Goal: Check status: Check status

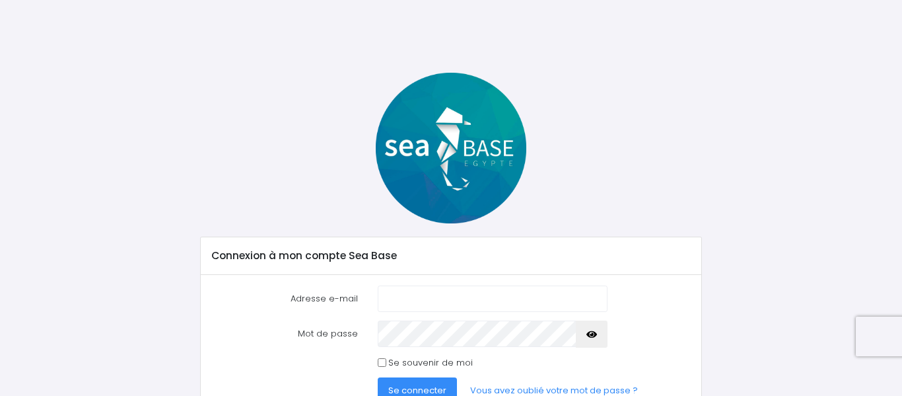
type input "ombrie@aol.com"
click at [420, 387] on span "Se connecter" at bounding box center [417, 390] width 58 height 13
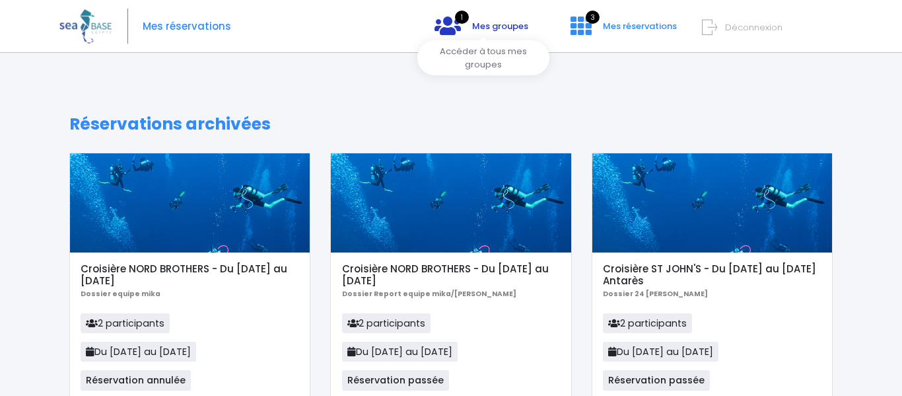
click at [501, 26] on span "Mes groupes" at bounding box center [500, 26] width 56 height 13
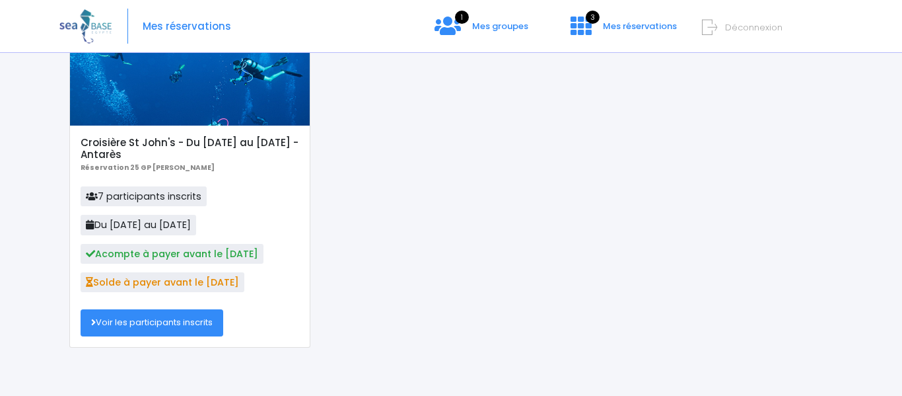
scroll to position [138, 0]
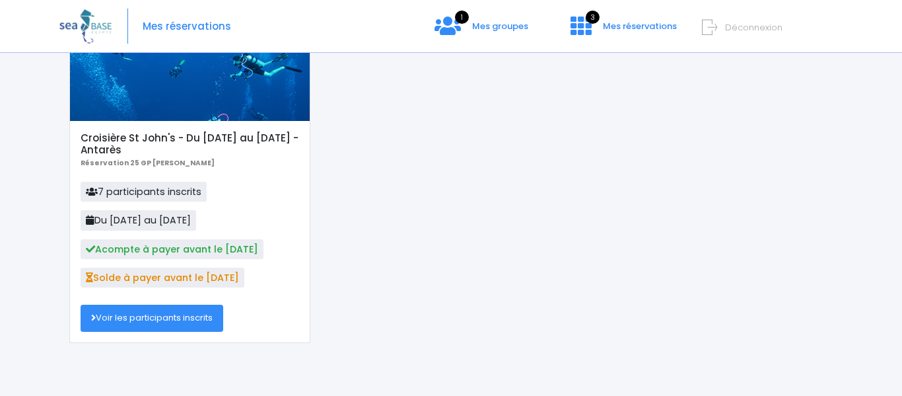
click at [147, 318] on link "Voir les participants inscrits" at bounding box center [152, 318] width 143 height 26
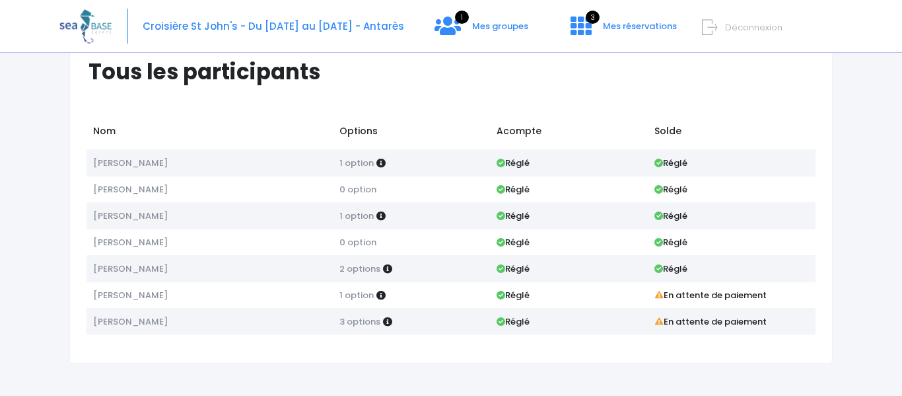
scroll to position [44, 0]
